Goal: Navigation & Orientation: Understand site structure

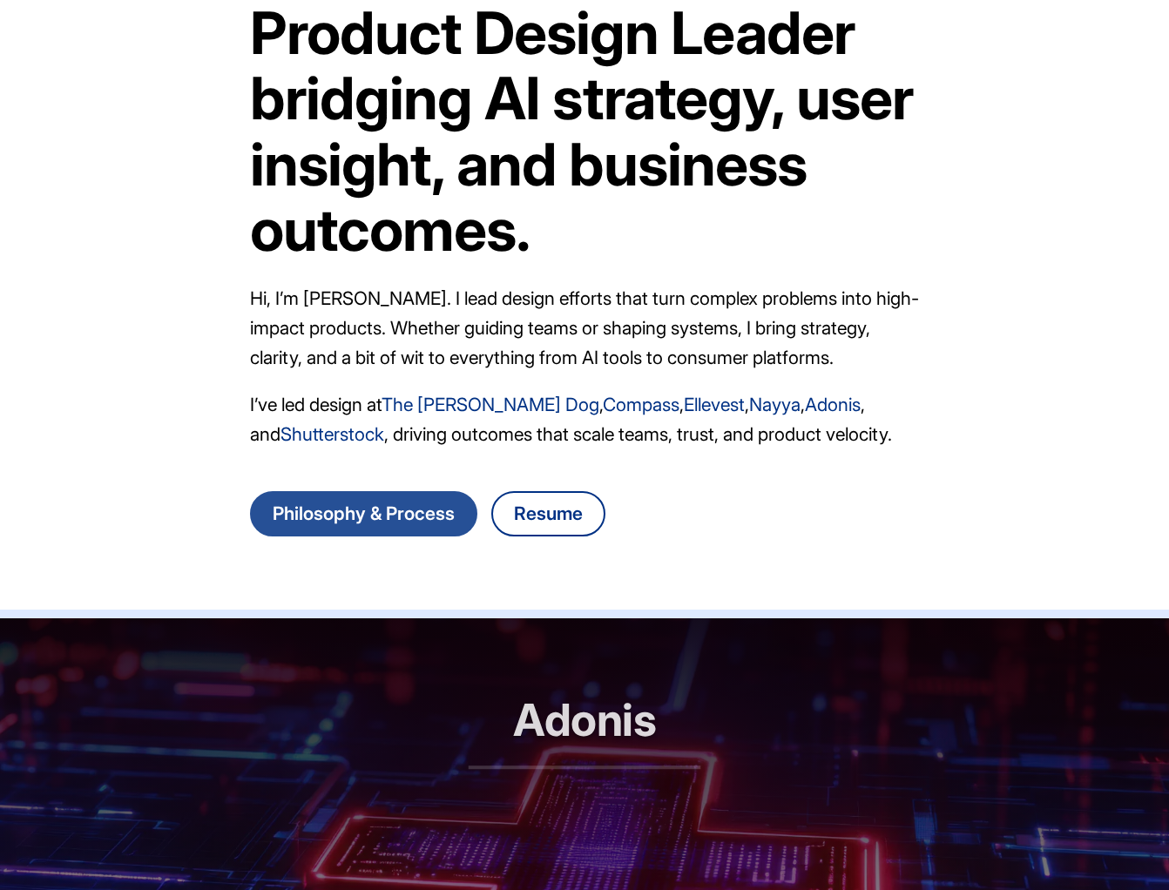
scroll to position [131, 0]
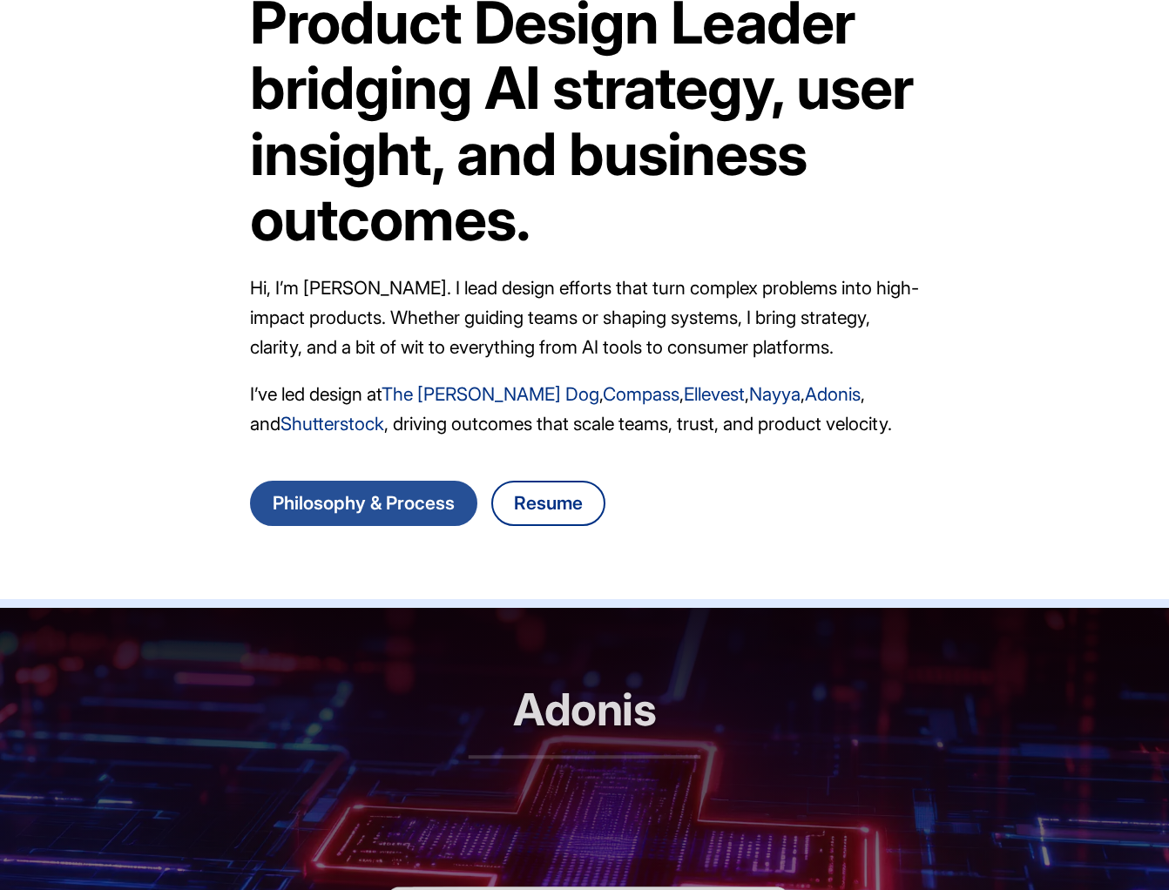
click at [421, 506] on link "Philosophy & Process" at bounding box center [363, 503] width 227 height 45
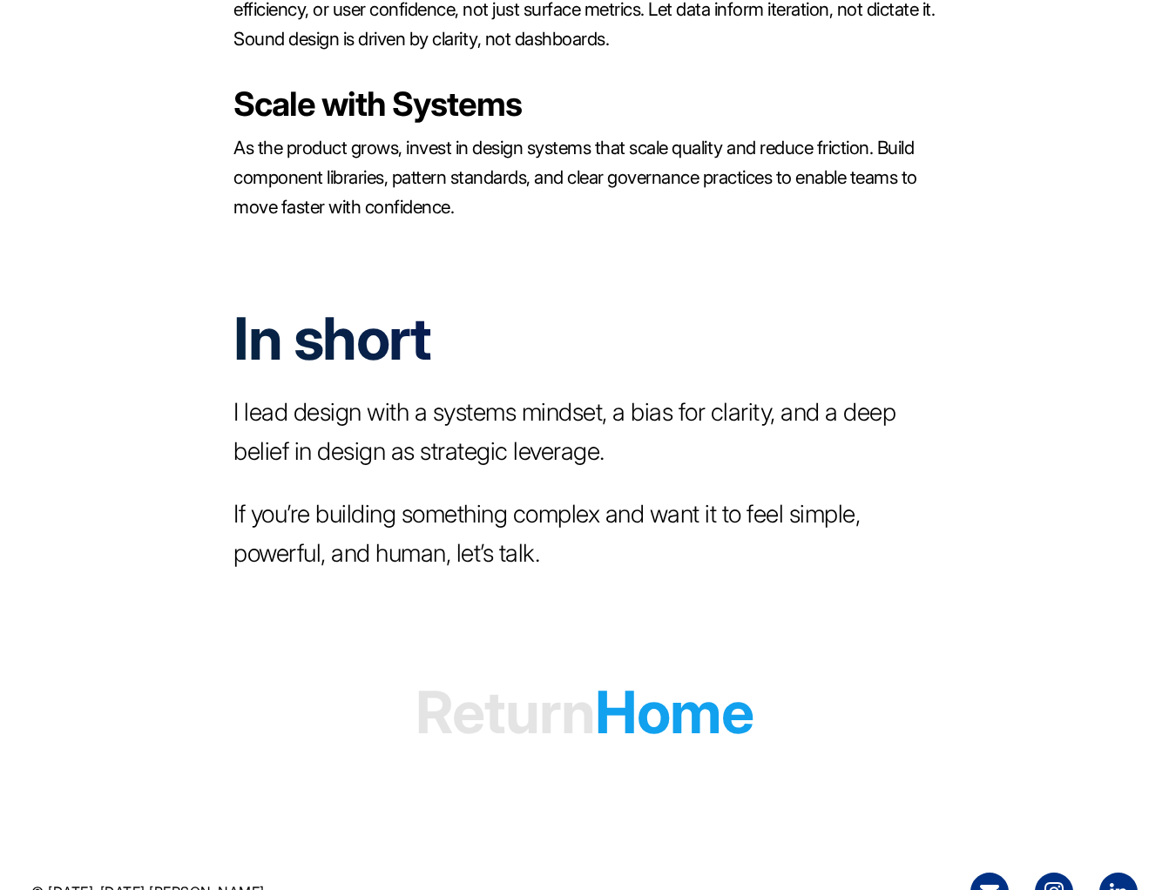
scroll to position [3359, 0]
click at [669, 661] on h1 "Return Home" at bounding box center [584, 712] width 338 height 133
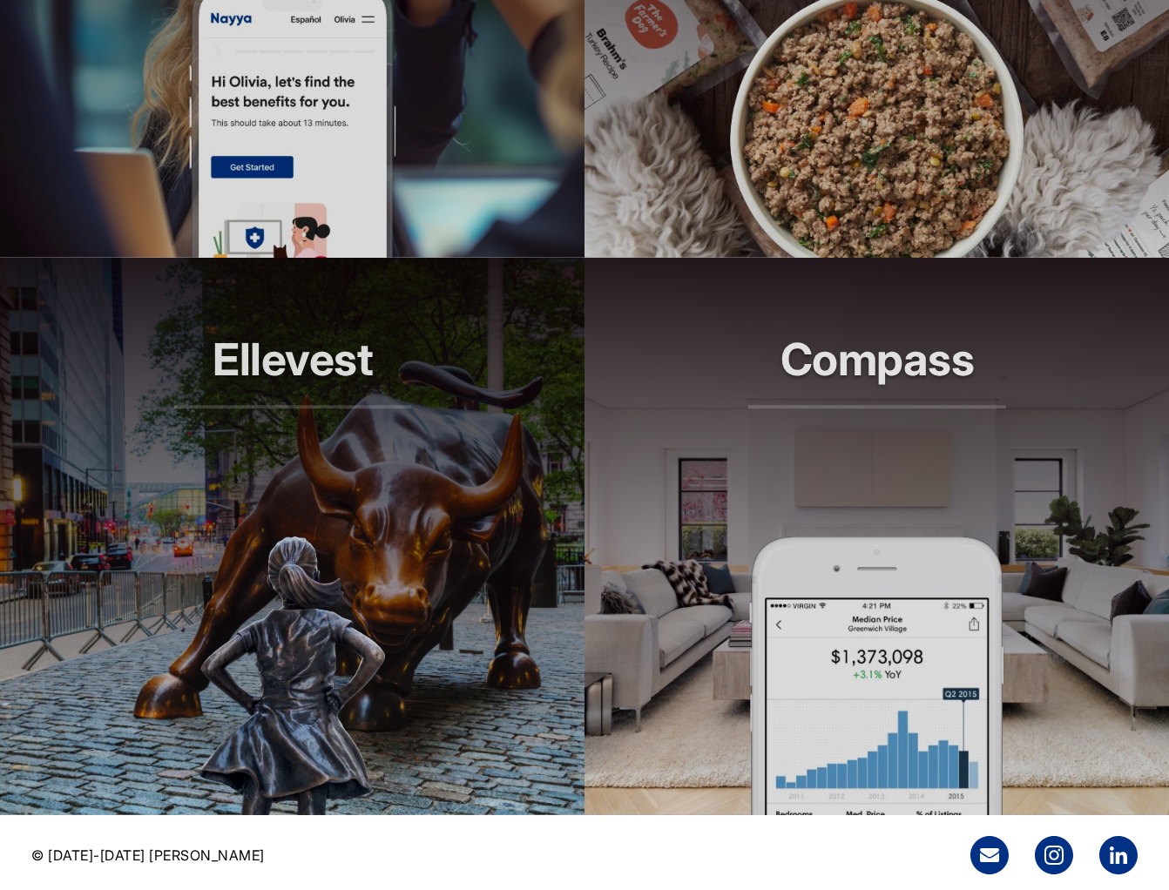
scroll to position [1594, 0]
click at [510, 656] on article "Ellevest Smarter investing, built for her" at bounding box center [292, 537] width 584 height 557
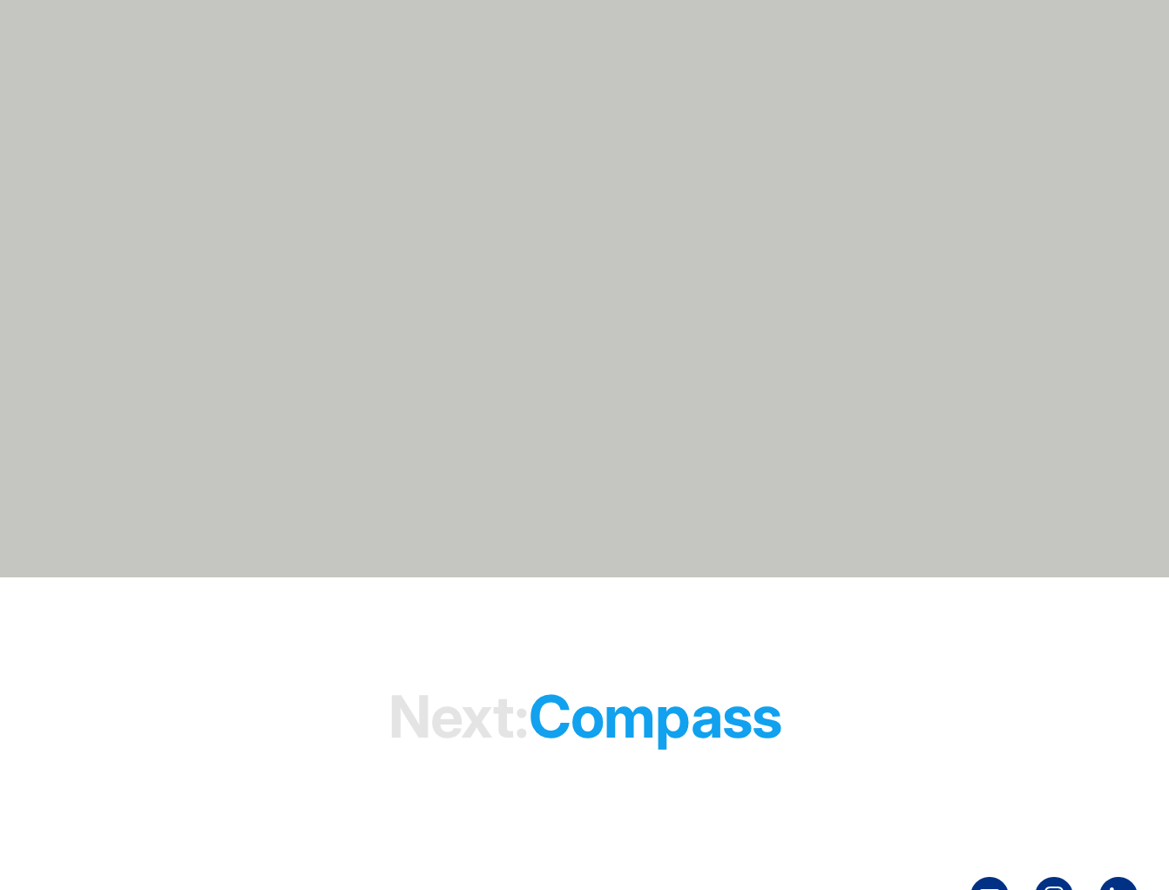
scroll to position [8655, 0]
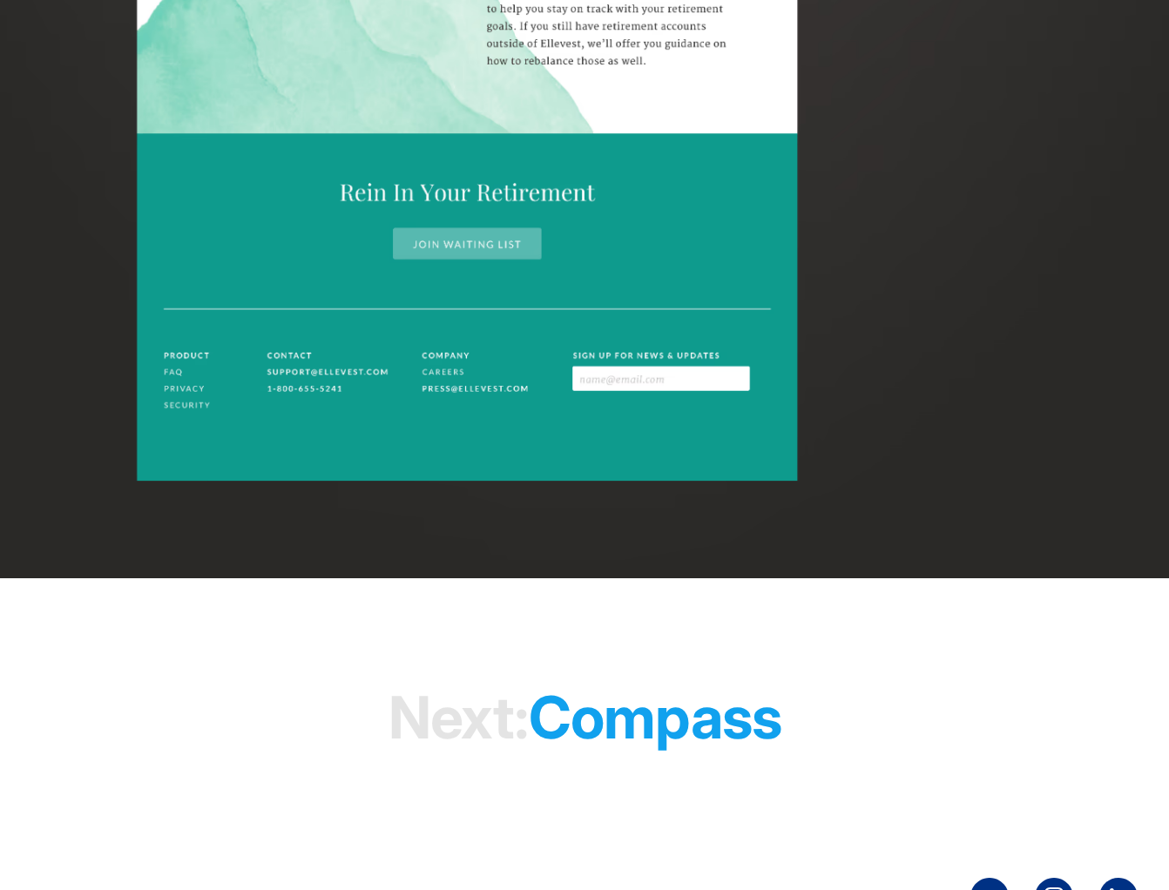
click at [570, 696] on h1 "Next: Compass" at bounding box center [584, 716] width 393 height 133
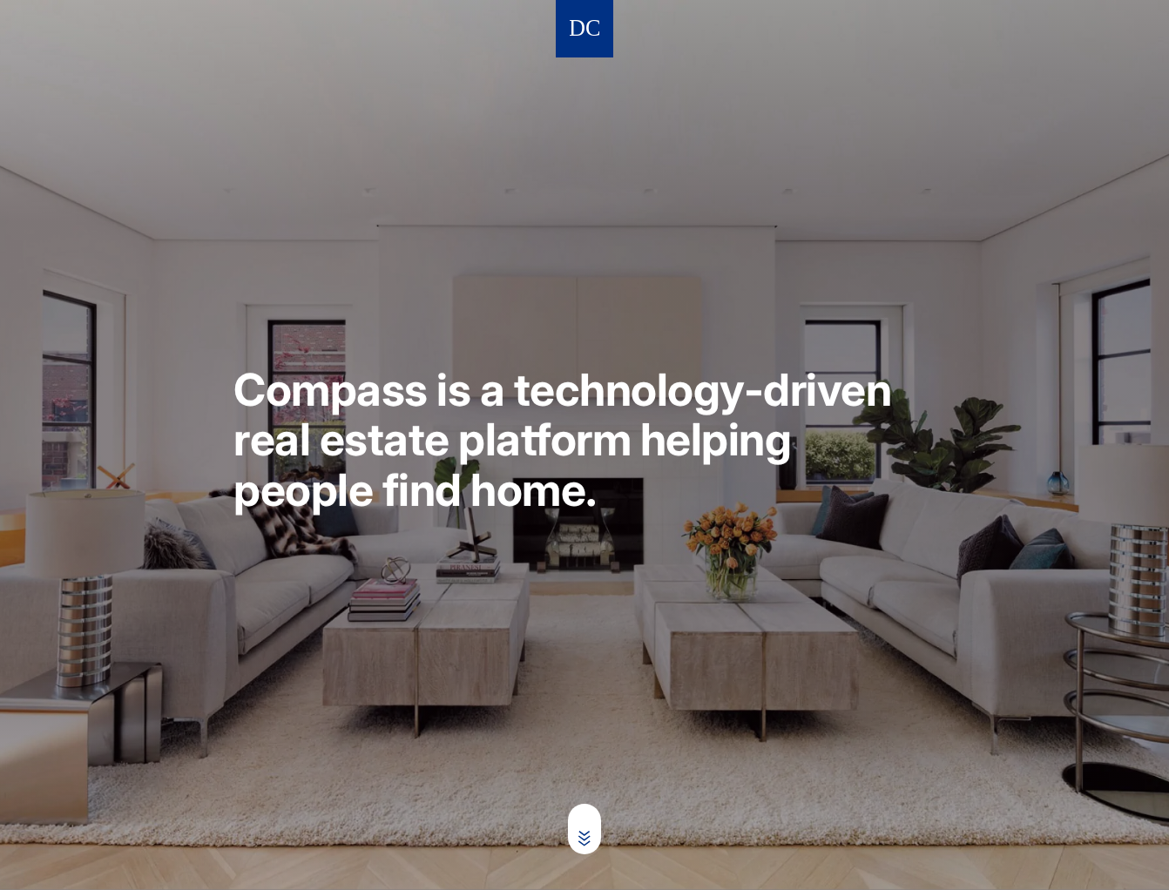
click at [590, 34] on img at bounding box center [584, 29] width 30 height 32
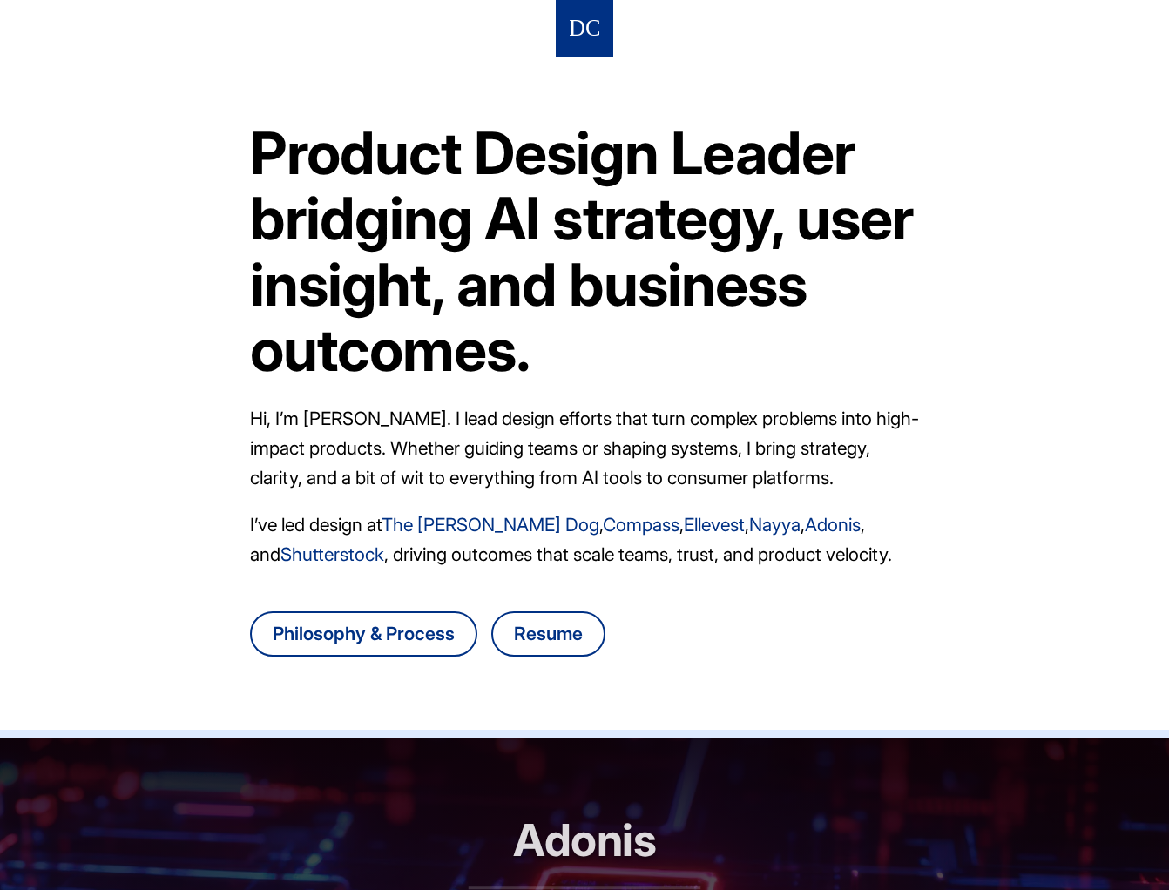
click at [654, 295] on h1 "Product Design Leader bridging AI strategy, user insight, and business outcomes." at bounding box center [584, 251] width 669 height 263
click at [756, 716] on article "Product Design Leader bridging AI strategy, user insight, and business outcomes…" at bounding box center [584, 393] width 669 height 672
